Goal: Task Accomplishment & Management: Complete application form

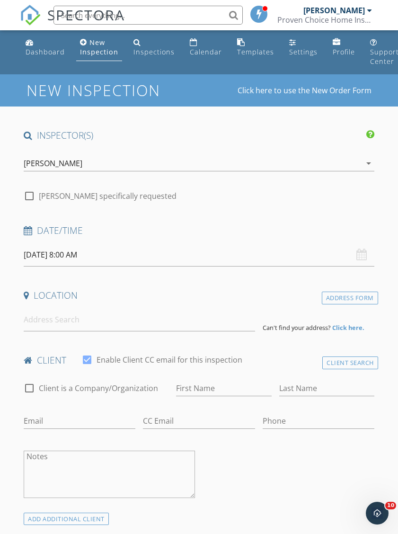
click at [365, 158] on icon "arrow_drop_down" at bounding box center [368, 163] width 11 height 11
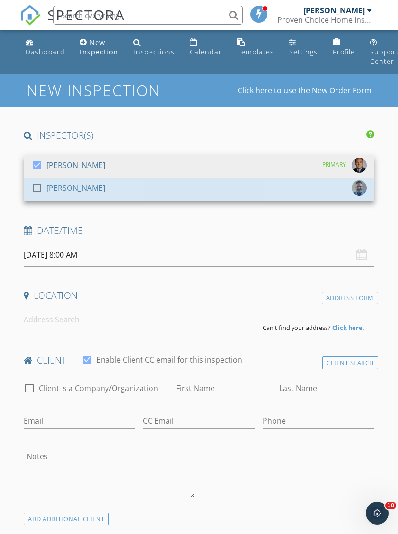
click at [51, 185] on div "[PERSON_NAME]" at bounding box center [75, 187] width 59 height 15
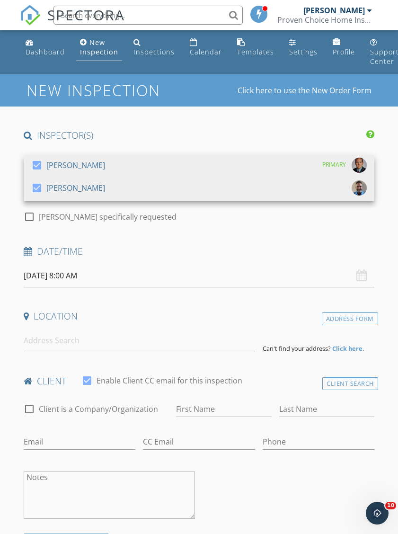
click at [32, 163] on div at bounding box center [37, 165] width 16 height 16
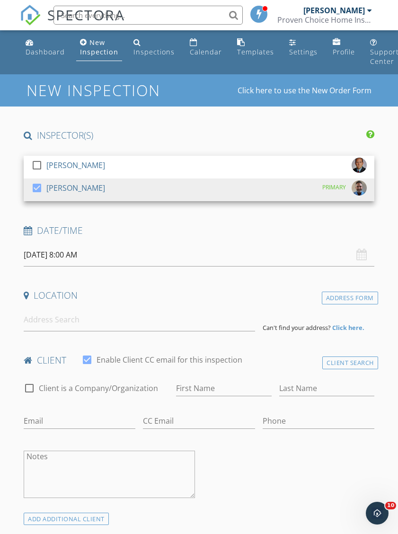
click at [357, 230] on h4 "Date/Time" at bounding box center [199, 230] width 350 height 12
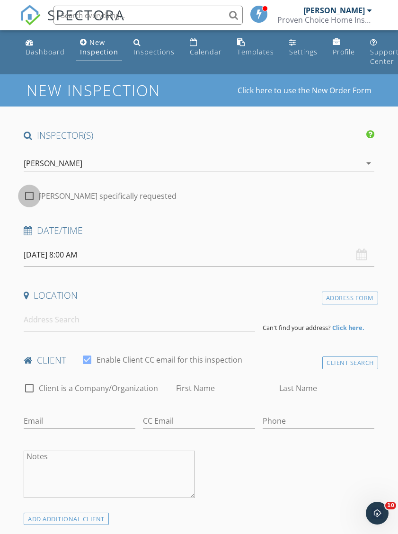
click at [30, 198] on div at bounding box center [29, 196] width 16 height 16
checkbox input "true"
click at [78, 253] on input "09/30/2025 8:00 AM" at bounding box center [199, 254] width 350 height 23
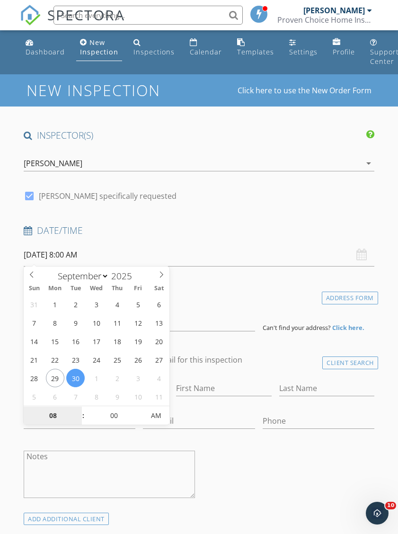
type input "10/01/2025 8:00 AM"
select select "9"
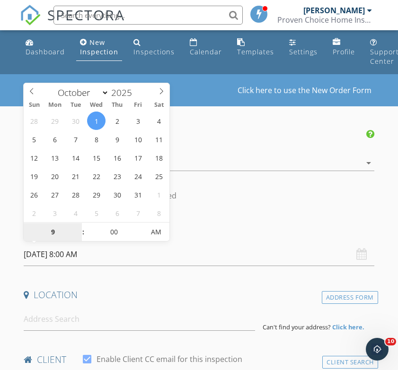
type input "9"
click at [116, 235] on input "00" at bounding box center [114, 232] width 58 height 19
type input "10/01/2025 9:00 AM"
type input "09"
type input "30"
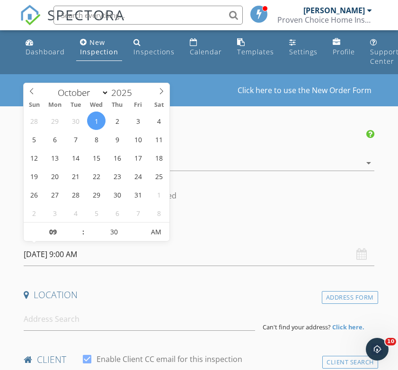
type input "[DATE] 9:30 AM"
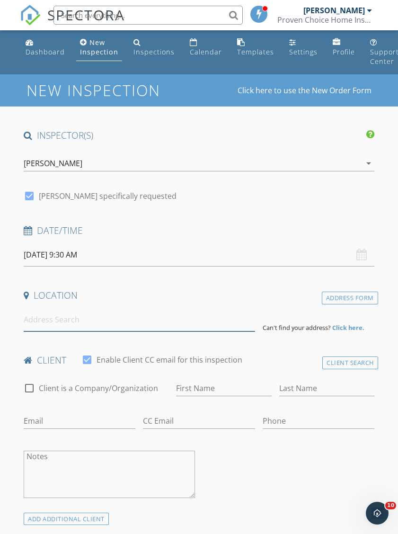
click at [32, 318] on input at bounding box center [139, 319] width 231 height 23
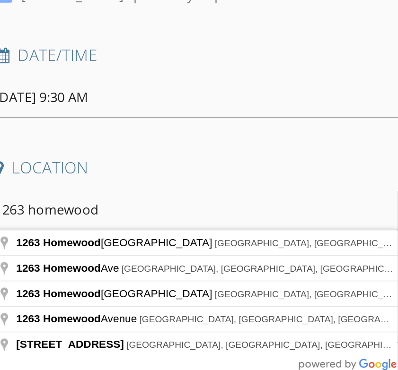
scroll to position [44, 0]
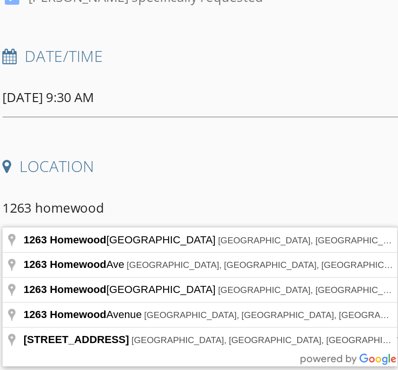
type input "1263 Homewood Avenue Southwest, Canton, OH, USA"
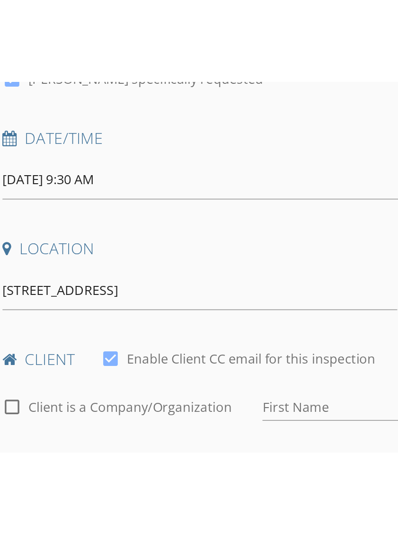
scroll to position [97, 0]
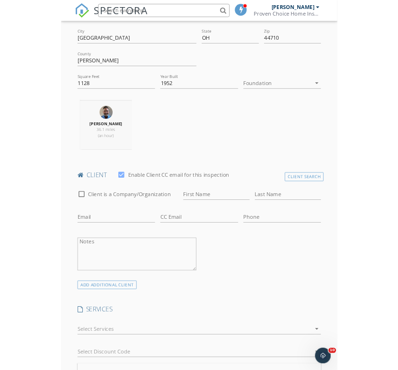
scroll to position [302, 0]
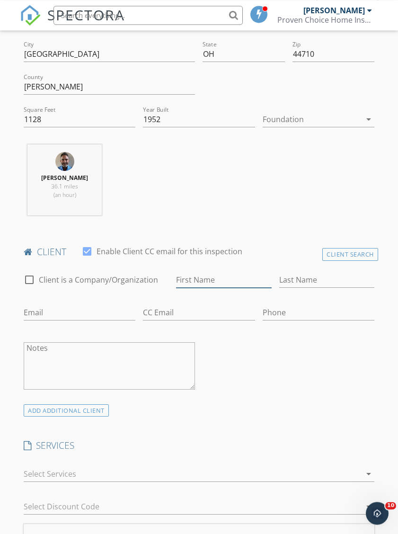
click at [223, 283] on input "First Name" at bounding box center [223, 280] width 95 height 16
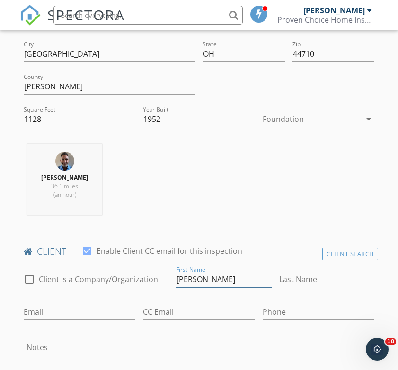
type input "[PERSON_NAME]"
click at [321, 272] on input "Last Name" at bounding box center [326, 280] width 95 height 16
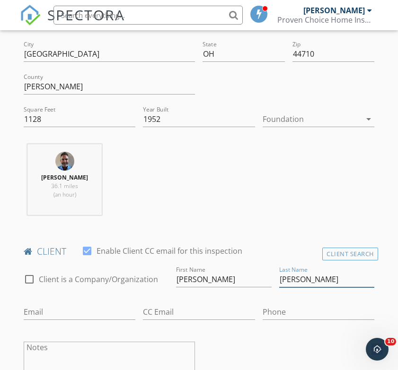
type input "[PERSON_NAME]"
click at [34, 309] on input "Email" at bounding box center [80, 313] width 112 height 16
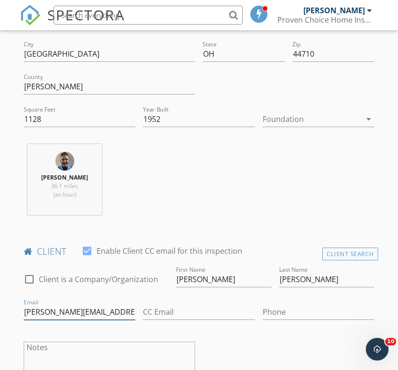
type input "Kristin.zehnder520@gmail.com"
click at [297, 306] on input "Phone" at bounding box center [319, 313] width 112 height 16
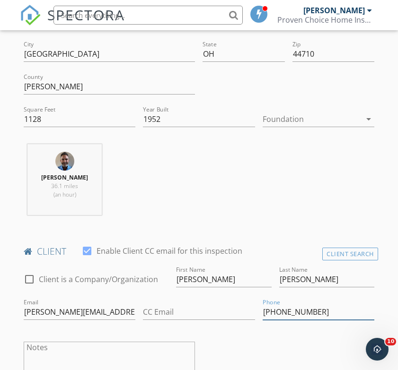
type input "[PHONE_NUMBER]"
click at [312, 343] on div "check_box_outline_blank Client is a Company/Organization First Name Jason Last …" at bounding box center [199, 333] width 358 height 139
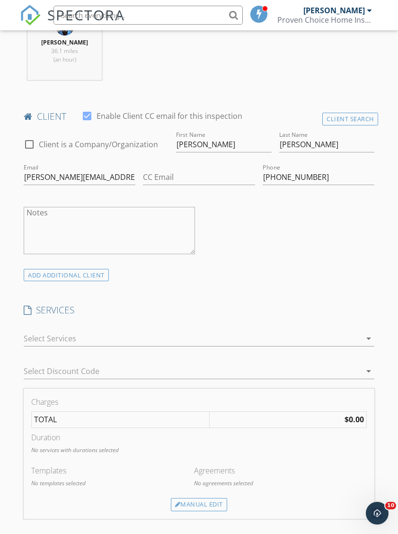
click at [367, 336] on icon "arrow_drop_down" at bounding box center [368, 338] width 11 height 11
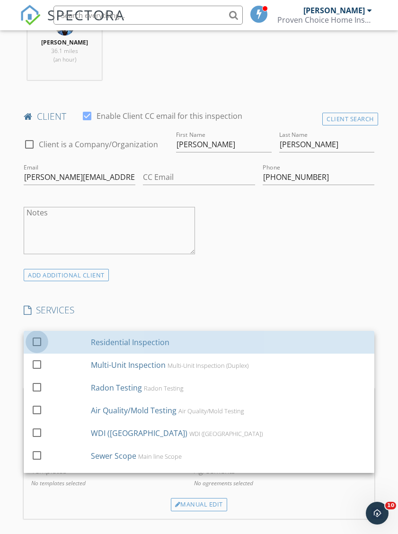
click at [35, 336] on div at bounding box center [37, 341] width 16 height 16
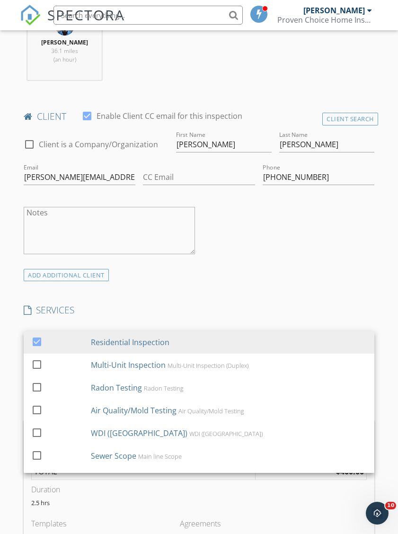
click at [359, 294] on div "INSPECTOR(S) check_box_outline_blank Brad Ager check_box Nick Thomas PRIMARY Ni…" at bounding box center [199, 482] width 358 height 1581
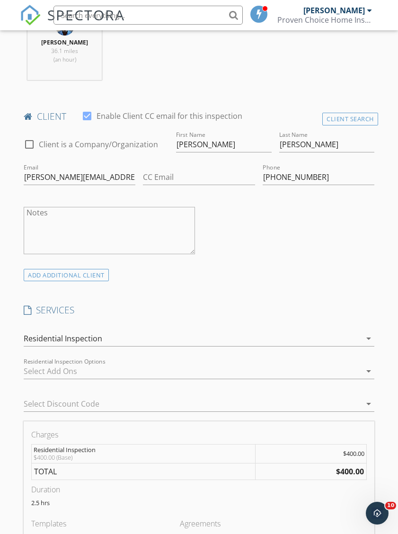
click at [368, 368] on icon "arrow_drop_down" at bounding box center [368, 370] width 11 height 11
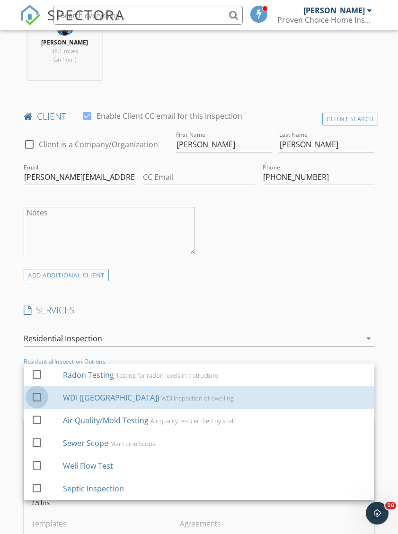
click at [31, 392] on div at bounding box center [37, 396] width 16 height 16
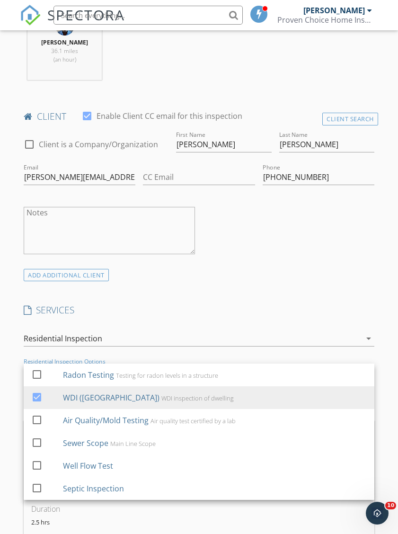
click at [364, 280] on div "ADD ADDITIONAL client" at bounding box center [199, 274] width 358 height 13
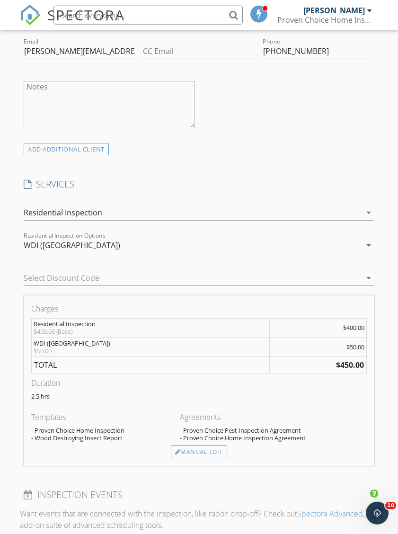
scroll to position [563, 0]
click at [189, 451] on div "Manual Edit" at bounding box center [199, 451] width 56 height 13
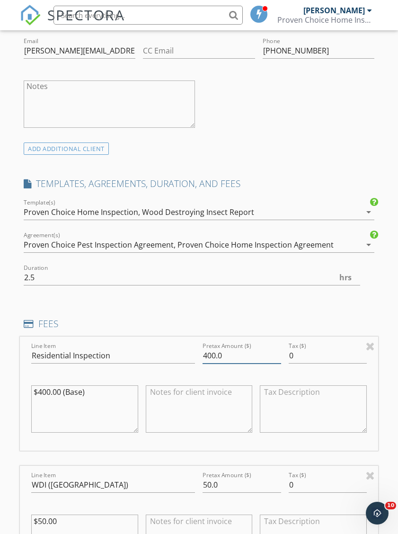
click at [219, 350] on input "400.0" at bounding box center [241, 356] width 78 height 16
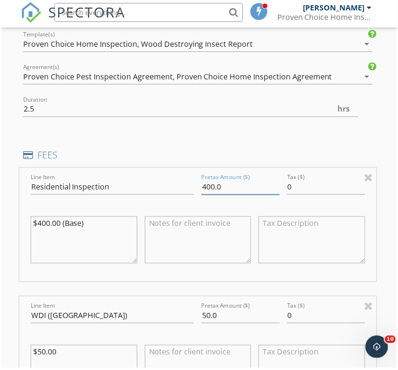
scroll to position [731, 2]
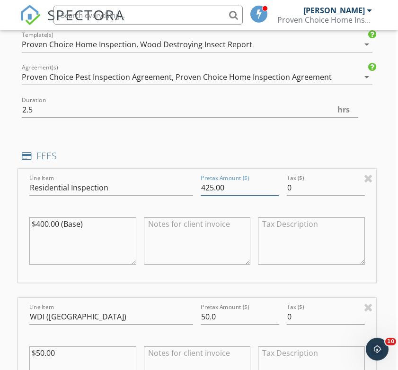
type input "425.00"
click at [393, 250] on div "New Inspection Click here to use the New Order Form INSPECTOR(S) check_box_outl…" at bounding box center [197, 300] width 398 height 1915
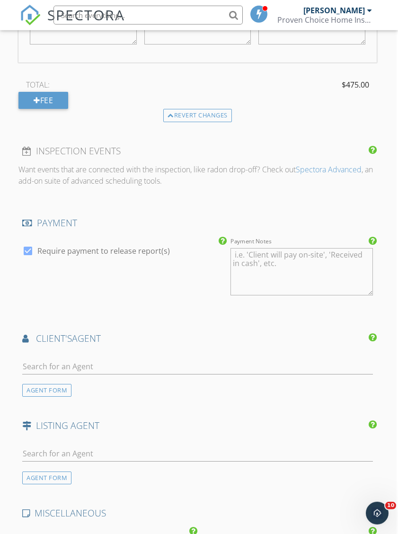
scroll to position [1080, 2]
click at [37, 359] on input "text" at bounding box center [197, 367] width 350 height 16
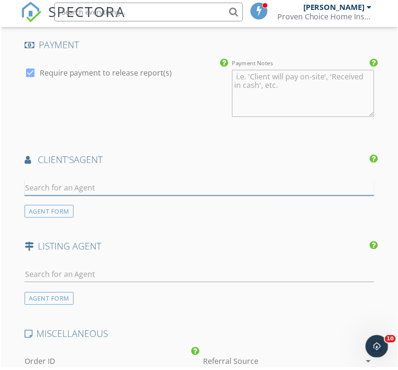
scroll to position [1258, 0]
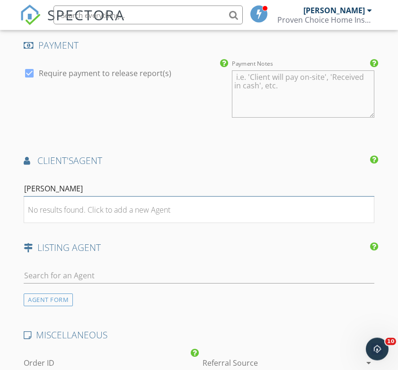
type input "[PERSON_NAME]"
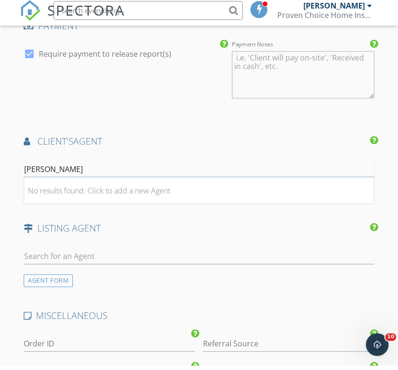
scroll to position [1272, 0]
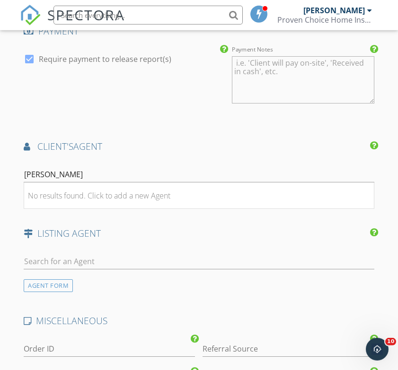
click at [47, 198] on li "No results found. Click to add a new Agent" at bounding box center [199, 196] width 350 height 26
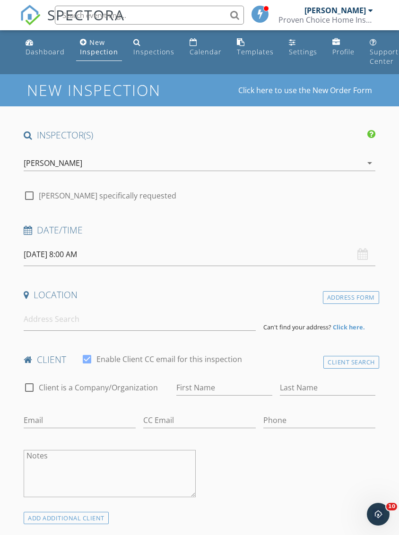
click at [362, 167] on div "arrow_drop_down" at bounding box center [368, 163] width 13 height 11
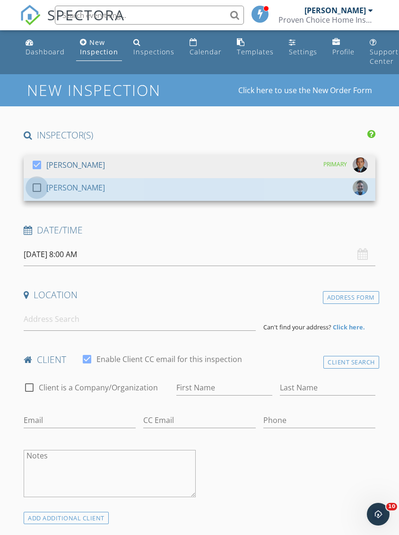
click at [33, 188] on div at bounding box center [37, 188] width 16 height 16
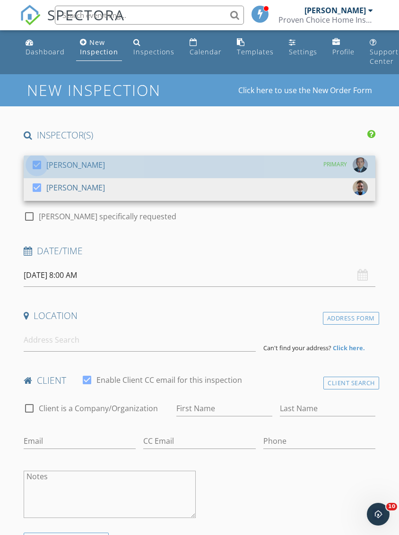
click at [31, 162] on div at bounding box center [37, 165] width 16 height 16
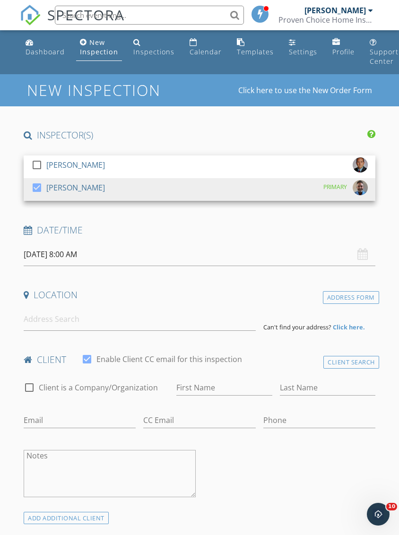
click at [34, 251] on input "[DATE] 8:00 AM" at bounding box center [200, 254] width 352 height 23
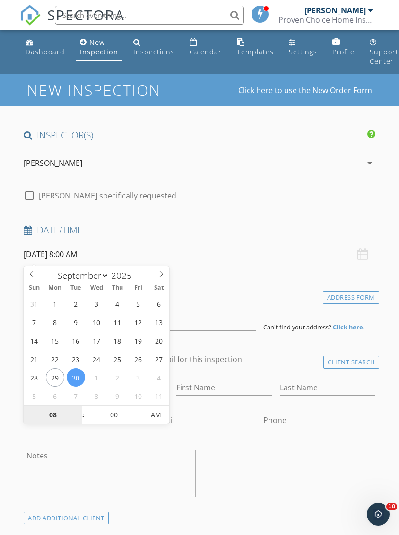
select select "9"
type input "[DATE] 8:00 AM"
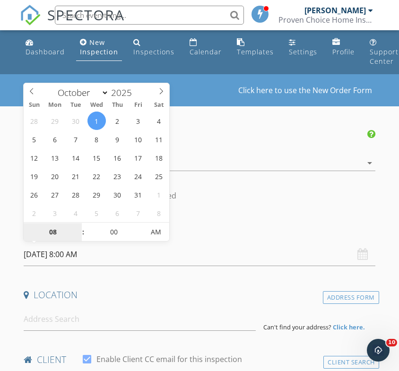
click at [45, 234] on input "08" at bounding box center [53, 232] width 58 height 19
type input "0"
click at [110, 235] on input "00" at bounding box center [114, 232] width 58 height 19
type input "09"
type input "[DATE] 9:00 AM"
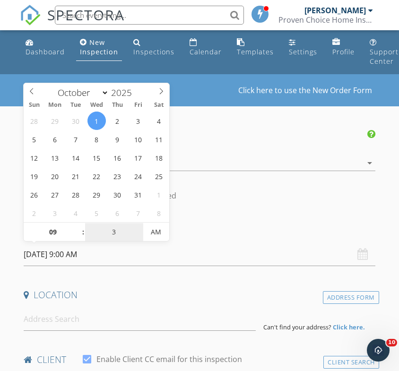
type input "30"
type input "[DATE] 9:30 AM"
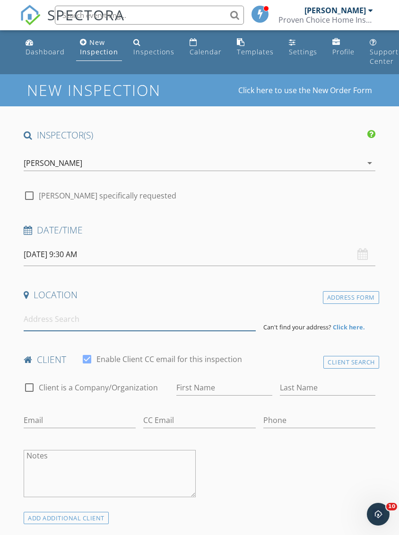
click at [28, 319] on input at bounding box center [140, 319] width 232 height 23
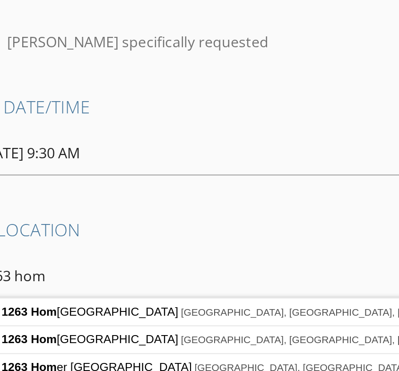
scroll to position [1, 0]
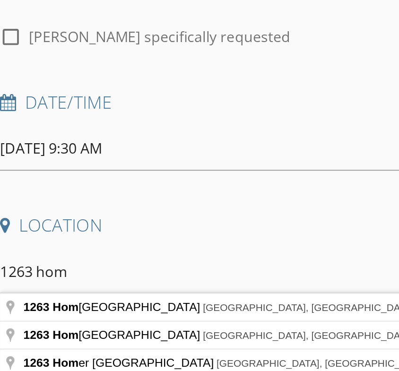
type input "[STREET_ADDRESS]"
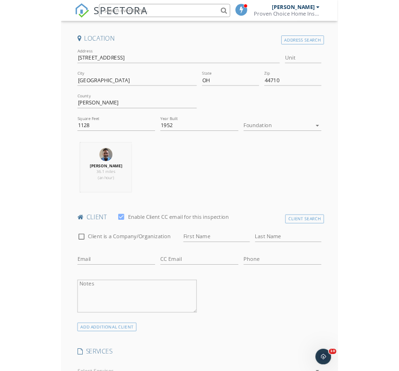
scroll to position [245, 0]
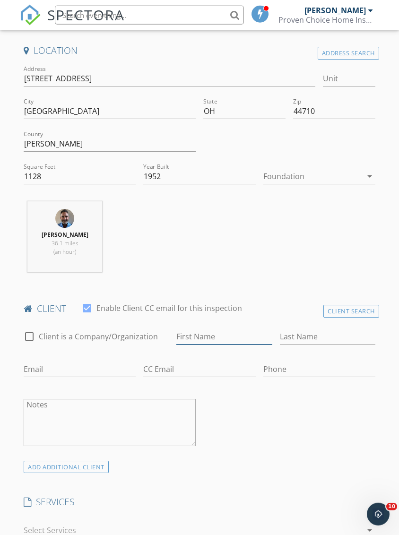
click at [208, 329] on input "First Name" at bounding box center [224, 337] width 96 height 16
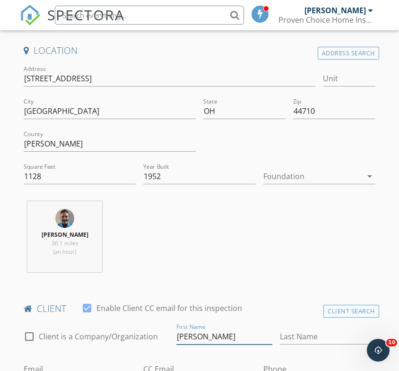
type input "[PERSON_NAME]"
click at [305, 330] on input "Last Name" at bounding box center [328, 337] width 96 height 16
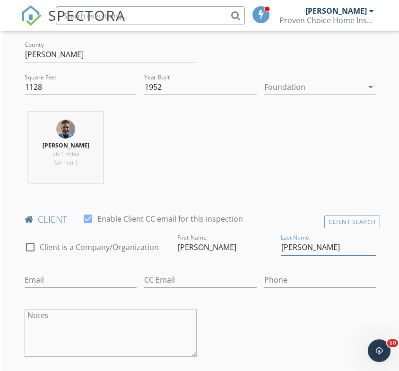
scroll to position [337, 0]
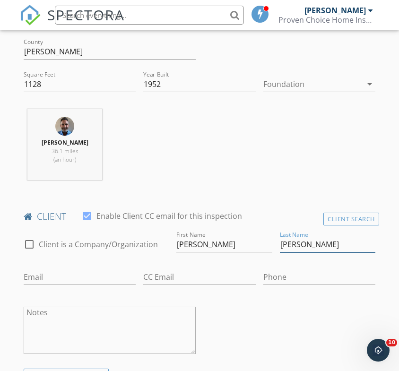
type input "[PERSON_NAME]"
click at [32, 272] on input "Email" at bounding box center [80, 278] width 112 height 16
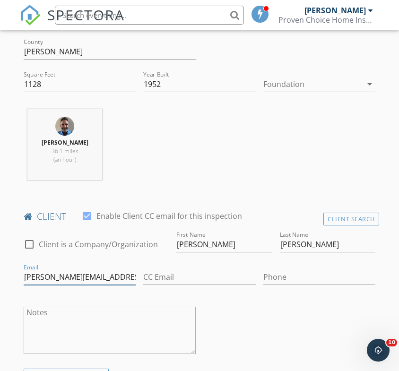
type input "Kristin.zehnder520@gmail.com"
click at [279, 278] on input "Phone" at bounding box center [319, 278] width 112 height 16
type input "[PHONE_NUMBER]"
click at [323, 320] on div "check_box_outline_blank Client is a Company/Organization First Name Jason Last …" at bounding box center [199, 298] width 359 height 139
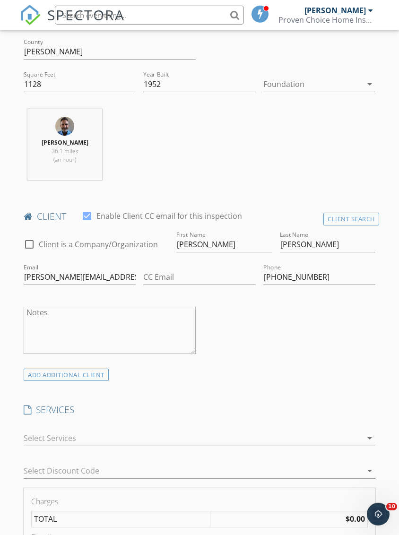
click at [367, 431] on div "arrow_drop_down" at bounding box center [200, 439] width 352 height 16
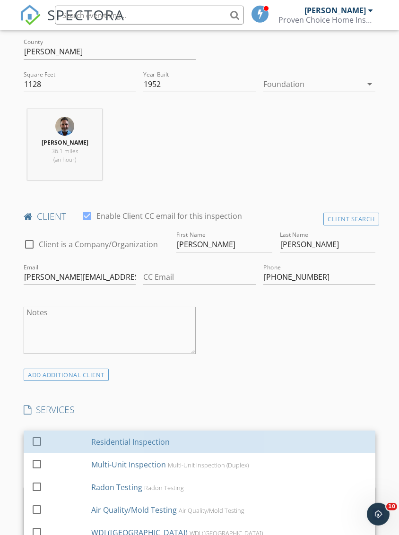
click at [295, 439] on div "Residential Inspection" at bounding box center [229, 442] width 277 height 19
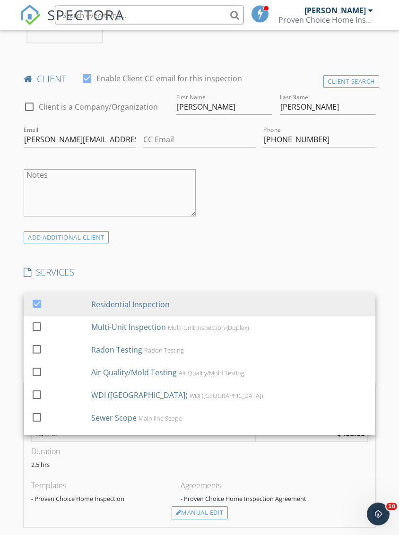
scroll to position [475, 0]
click at [37, 396] on div at bounding box center [37, 393] width 16 height 16
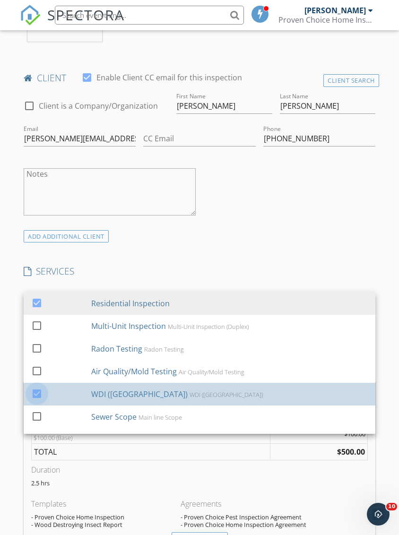
click at [35, 394] on div at bounding box center [37, 393] width 16 height 16
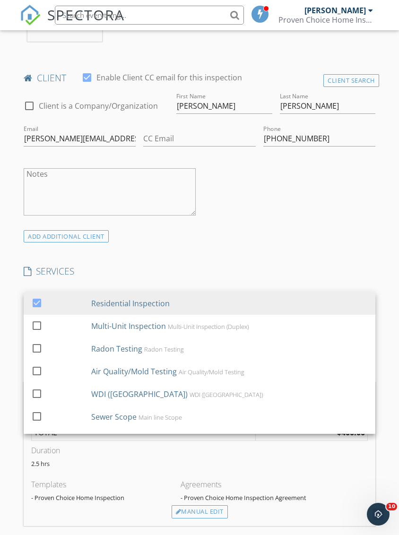
click at [345, 242] on div "INSPECTOR(S) check_box_outline_blank Brad Ager check_box Nick Thomas PRIMARY Ni…" at bounding box center [199, 444] width 359 height 1581
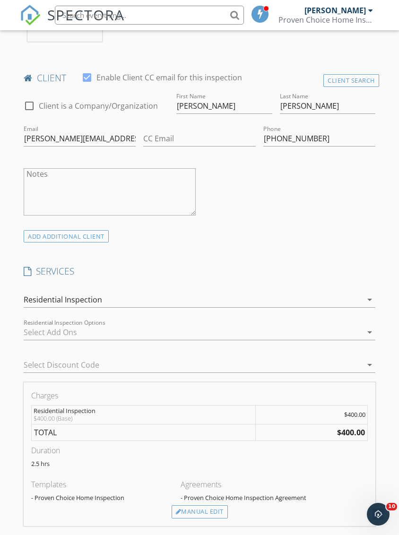
click at [367, 329] on icon "arrow_drop_down" at bounding box center [369, 332] width 11 height 11
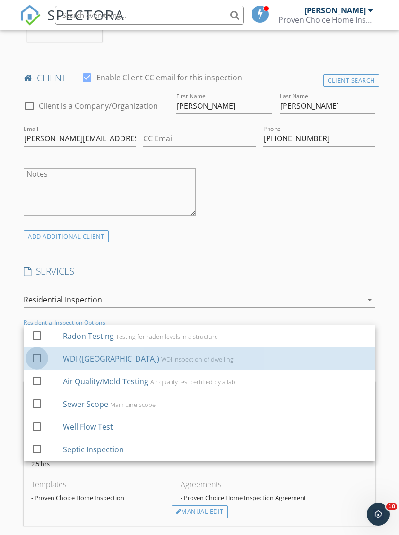
click at [40, 359] on div at bounding box center [37, 358] width 16 height 16
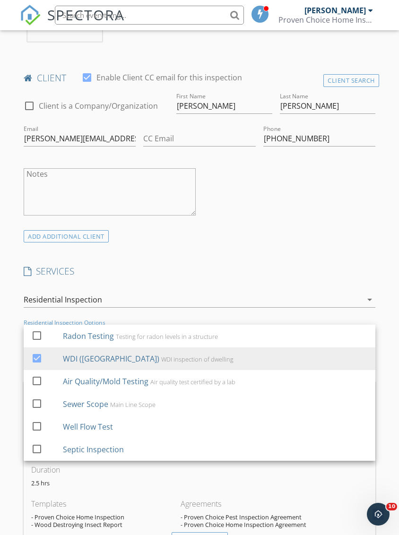
click at [342, 230] on div "ADD ADDITIONAL client" at bounding box center [199, 236] width 359 height 13
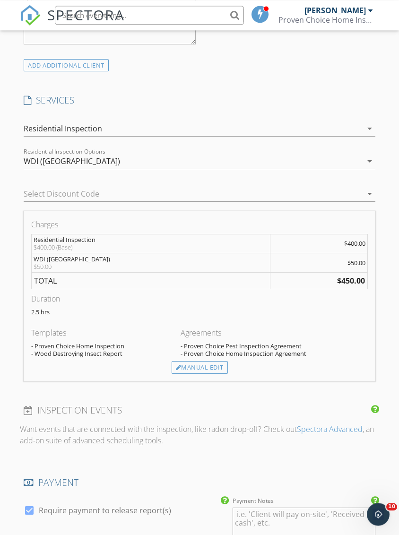
click at [213, 365] on div "Manual Edit" at bounding box center [200, 367] width 56 height 13
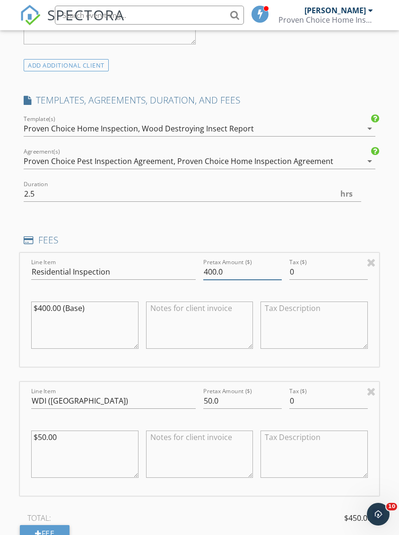
click at [223, 266] on input "400.0" at bounding box center [242, 272] width 79 height 16
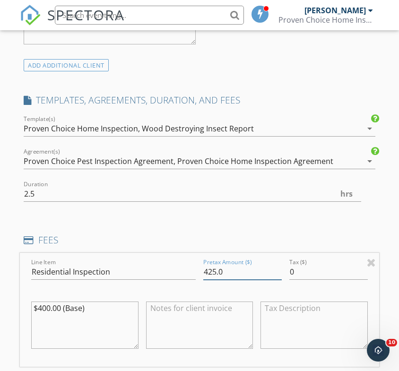
type input "425.0"
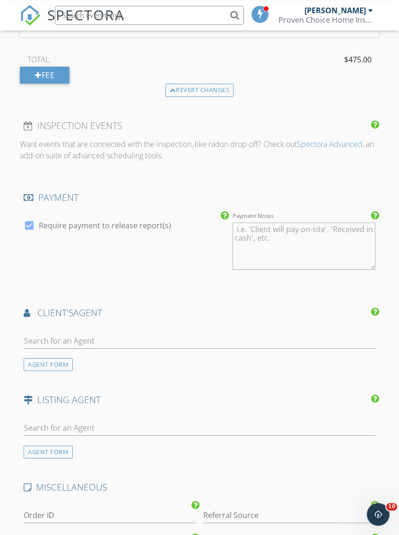
scroll to position [1106, 0]
click at [44, 362] on div "AGENT FORM" at bounding box center [48, 364] width 49 height 13
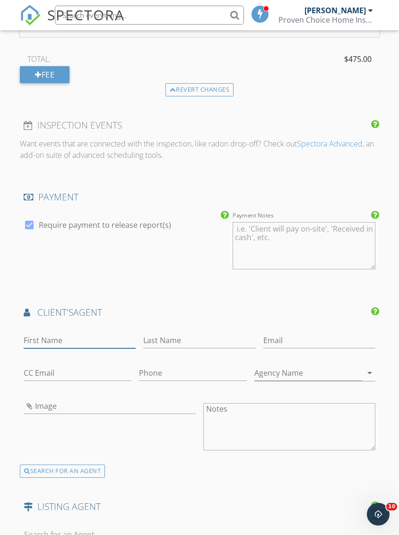
click at [28, 335] on input "First Name" at bounding box center [80, 341] width 112 height 16
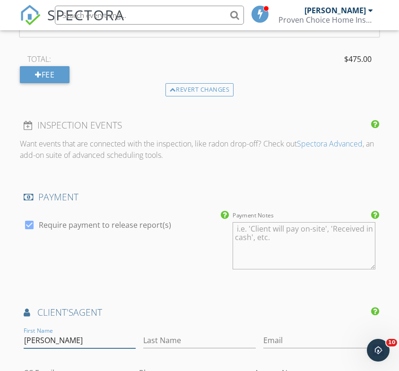
type input "[PERSON_NAME]"
click at [143, 335] on input "Last Name" at bounding box center [199, 341] width 112 height 16
type input "[PERSON_NAME]"
click at [263, 334] on input "Email" at bounding box center [319, 341] width 112 height 16
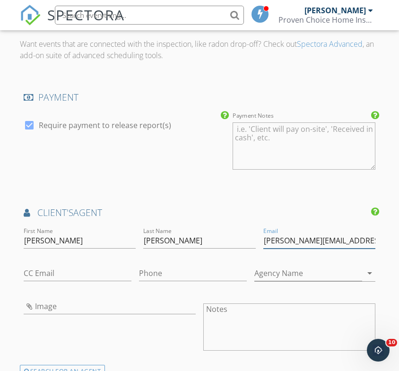
scroll to position [1206, 0]
type input "Amy@daisylanerealty.com"
click at [139, 271] on input "Phone" at bounding box center [193, 273] width 108 height 16
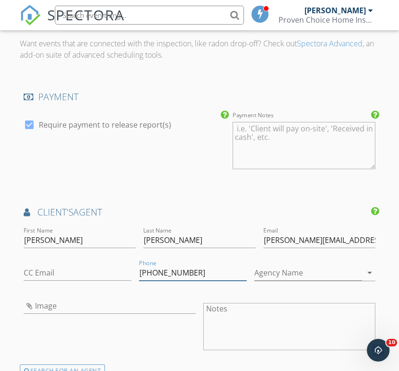
type input "[PHONE_NUMBER]"
click at [370, 270] on icon "arrow_drop_down" at bounding box center [369, 272] width 11 height 11
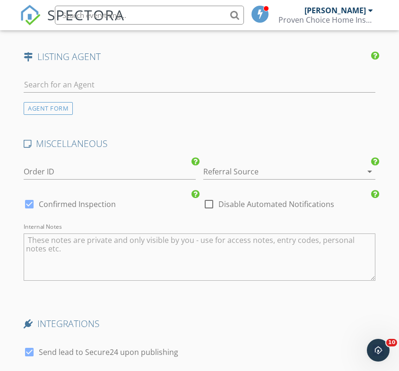
scroll to position [1555, 0]
type input "[PERSON_NAME]"
click at [371, 168] on icon "arrow_drop_down" at bounding box center [369, 172] width 11 height 11
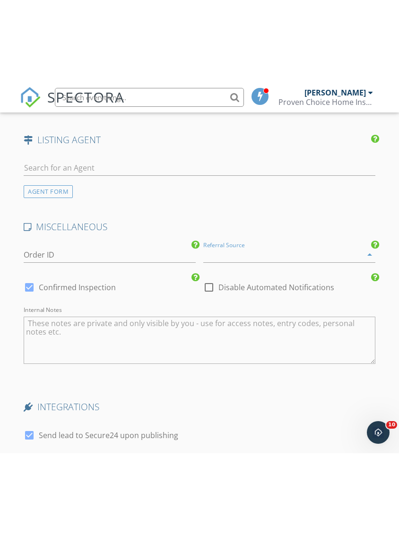
scroll to position [1495, 0]
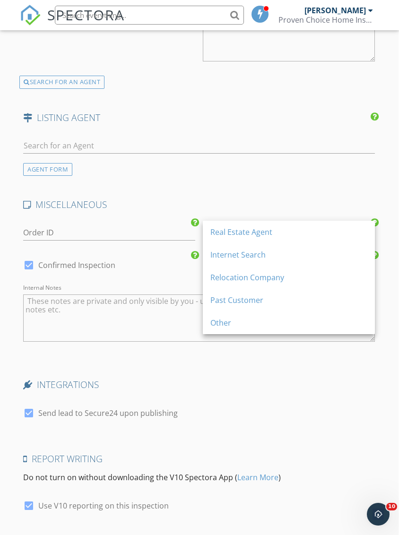
click at [262, 235] on div "Real Estate Agent" at bounding box center [288, 232] width 157 height 11
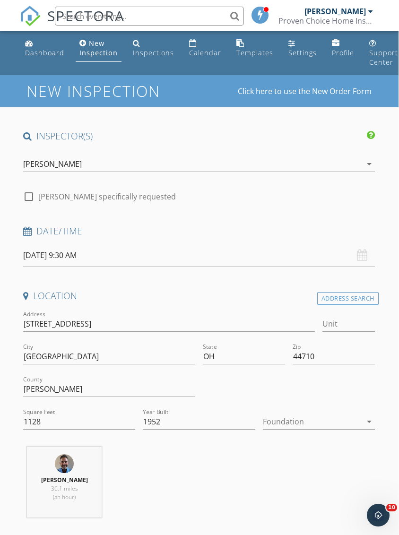
scroll to position [0, 0]
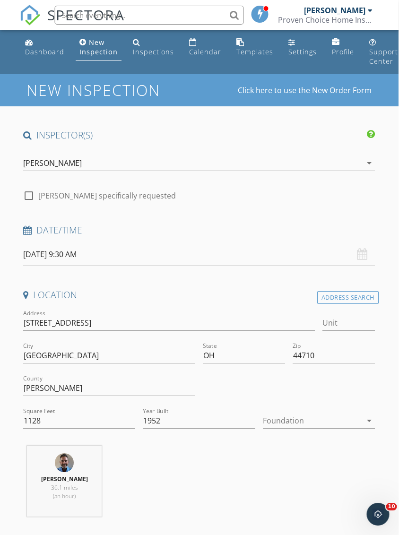
click at [21, 228] on div "Date/Time" at bounding box center [199, 233] width 359 height 19
click at [26, 230] on icon at bounding box center [28, 230] width 9 height 9
click at [36, 254] on input "[DATE] 9:30 AM" at bounding box center [200, 254] width 352 height 23
click at [281, 199] on div "check_box_outline_blank Nick Thomas specifically requested" at bounding box center [199, 194] width 352 height 13
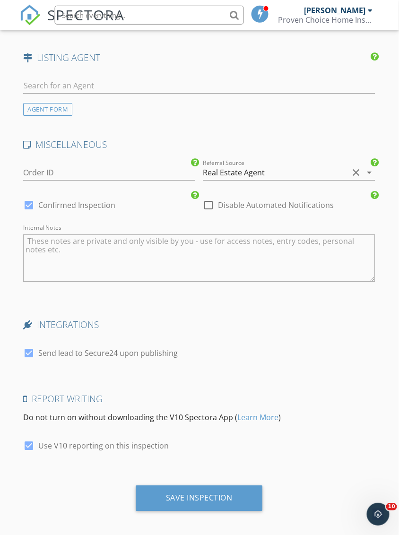
scroll to position [1555, 0]
click at [201, 493] on div "Save Inspection" at bounding box center [199, 497] width 67 height 9
